Goal: Task Accomplishment & Management: Use online tool/utility

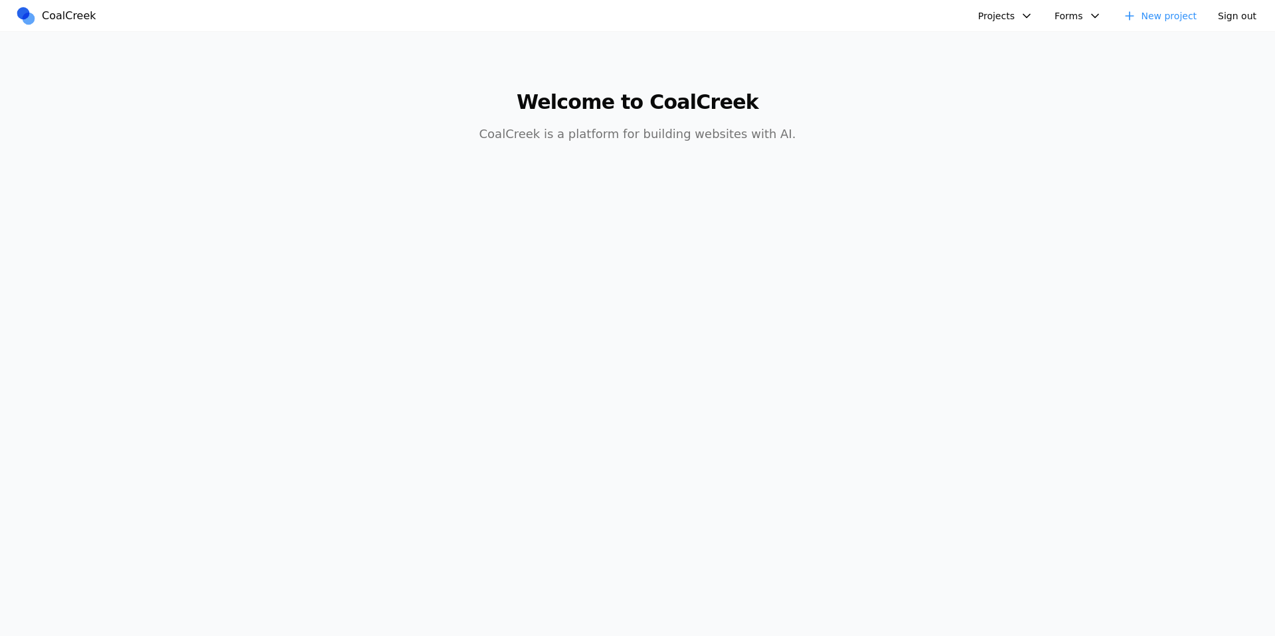
click at [990, 20] on button "Projects" at bounding box center [1005, 16] width 71 height 20
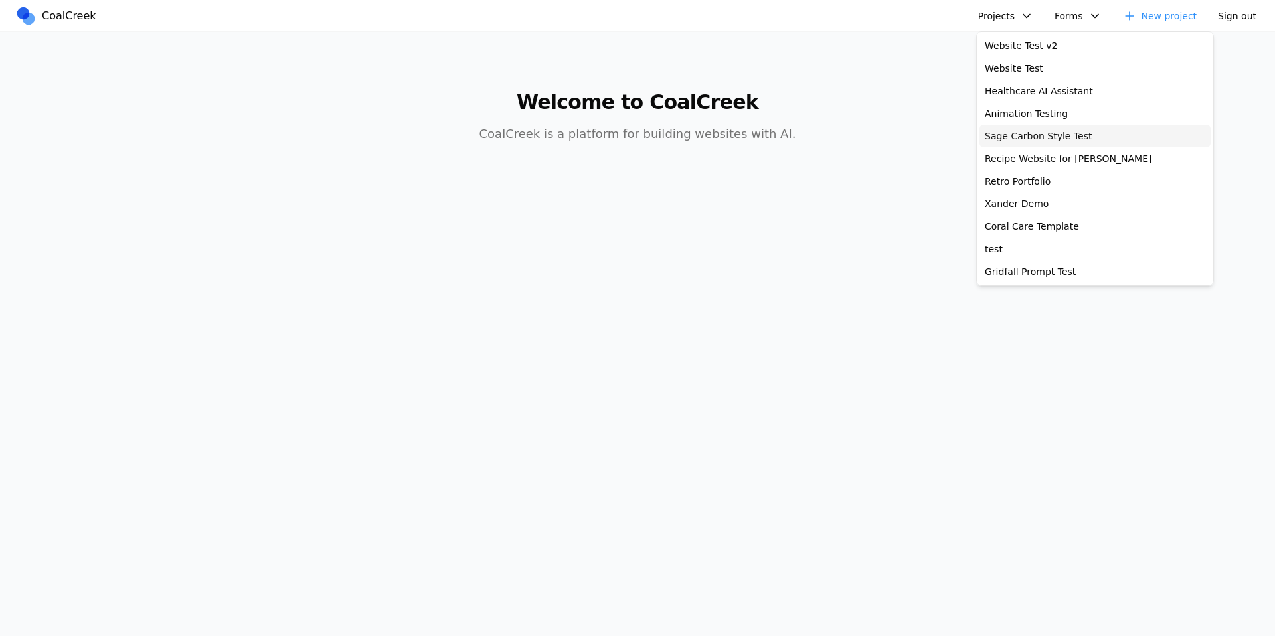
scroll to position [244, 0]
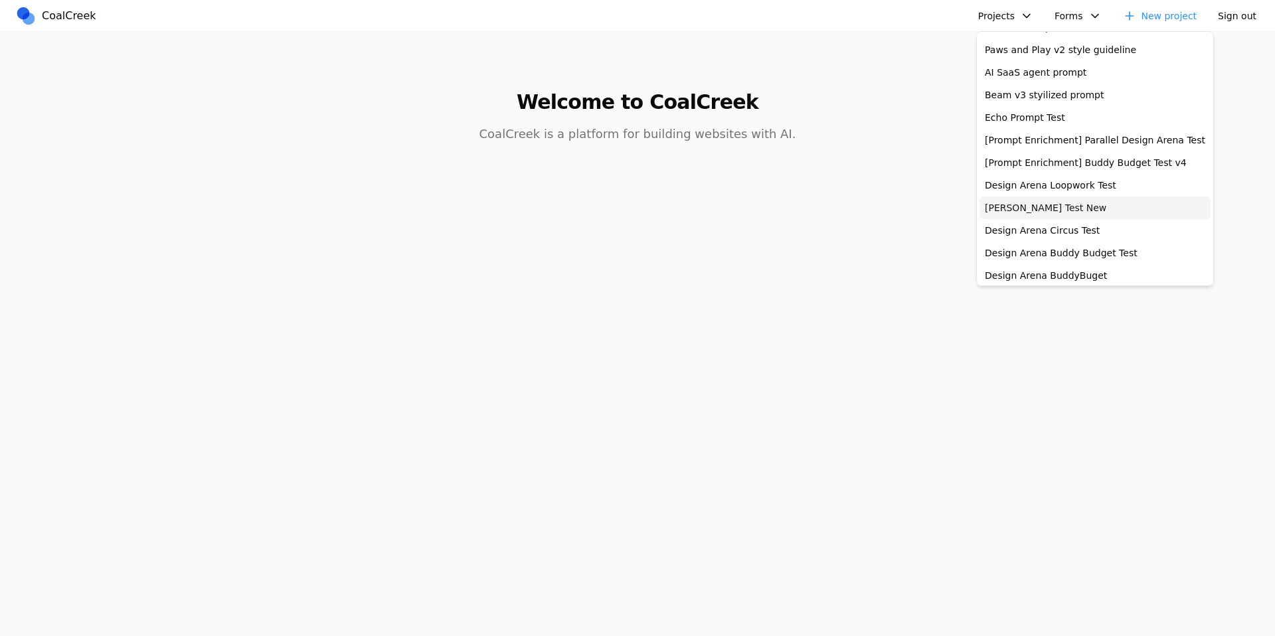
click at [1039, 210] on link "[PERSON_NAME] Test New" at bounding box center [1094, 208] width 231 height 23
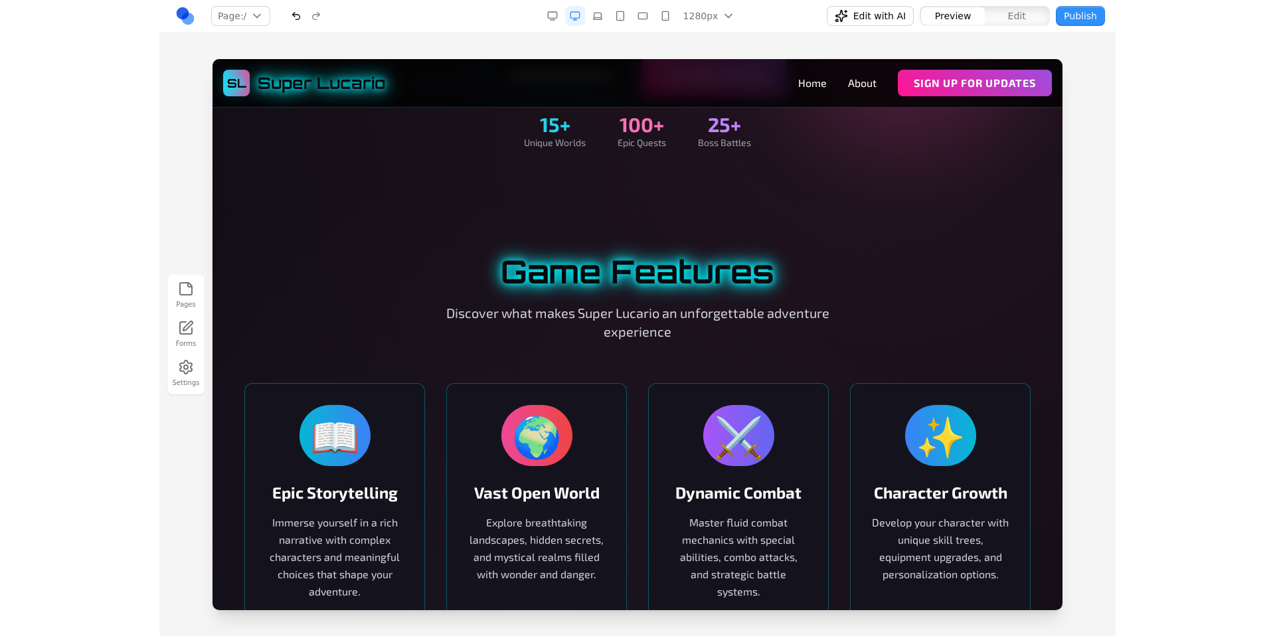
scroll to position [414, 0]
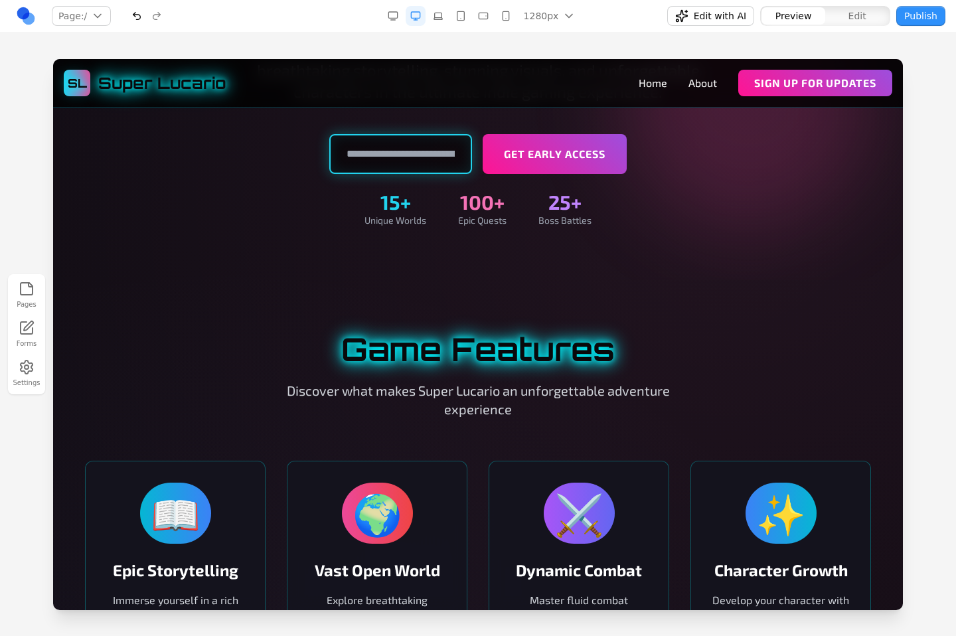
click at [402, 160] on input "email" at bounding box center [400, 154] width 143 height 40
type input "**********"
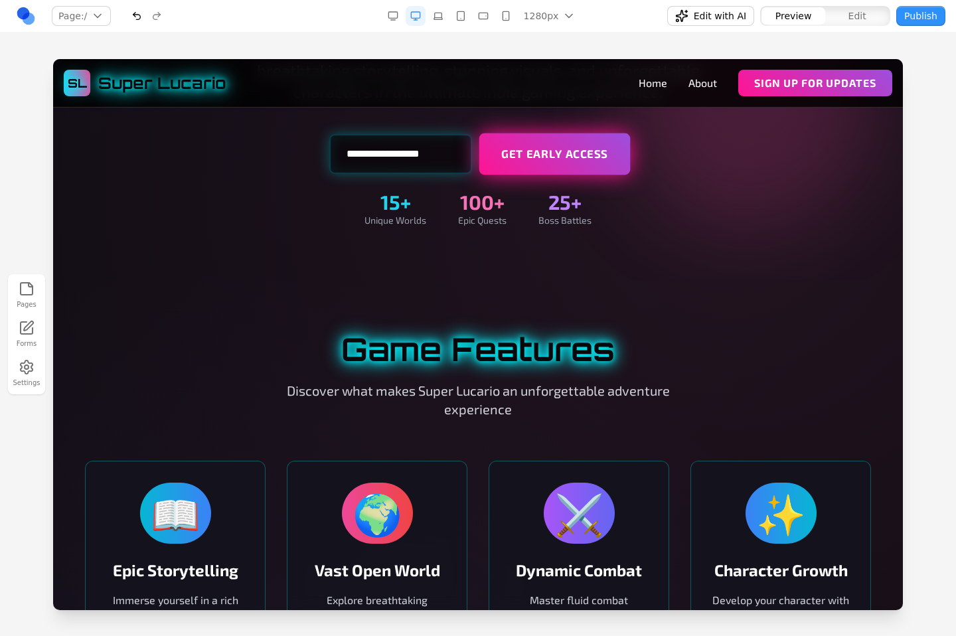
click at [520, 170] on button "Get Early Access" at bounding box center [554, 154] width 151 height 42
